Goal: Find specific page/section: Find specific page/section

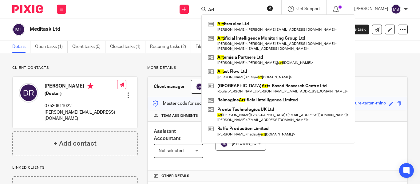
type input "Art"
click at [267, 9] on button "reset" at bounding box center [270, 8] width 6 height 6
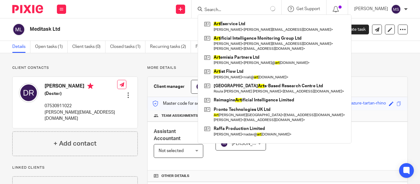
click at [221, 10] on input "Search" at bounding box center [231, 10] width 55 height 6
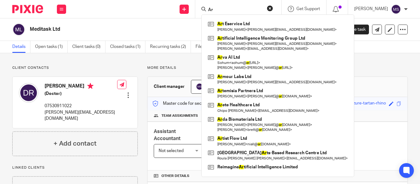
type input "Art"
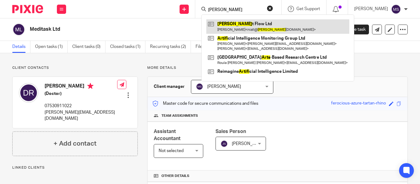
type input "[PERSON_NAME]"
click at [232, 23] on link at bounding box center [277, 26] width 143 height 14
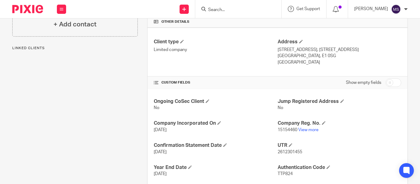
scroll to position [192, 0]
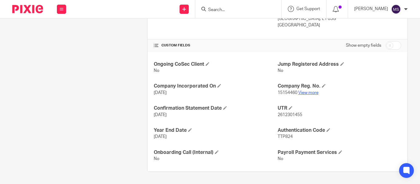
click at [302, 93] on link "View more" at bounding box center [308, 93] width 20 height 4
